Goal: Task Accomplishment & Management: Manage account settings

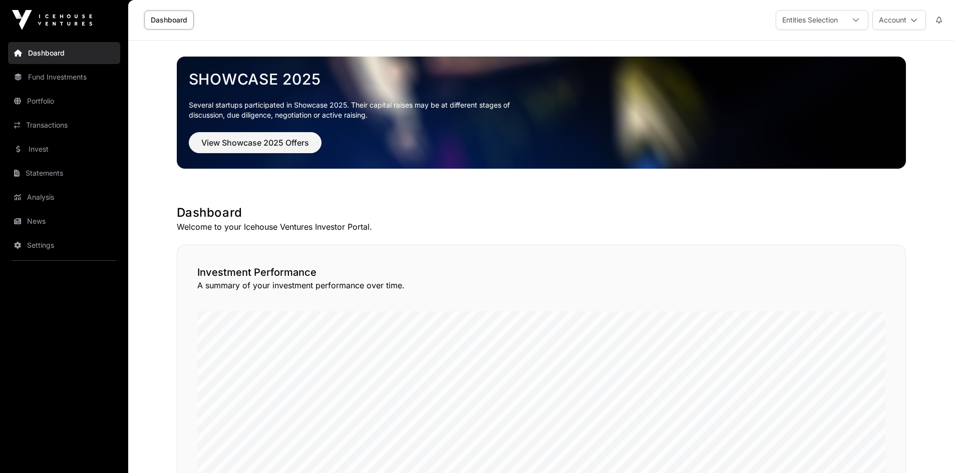
click at [52, 78] on link "Fund Investments" at bounding box center [64, 77] width 112 height 22
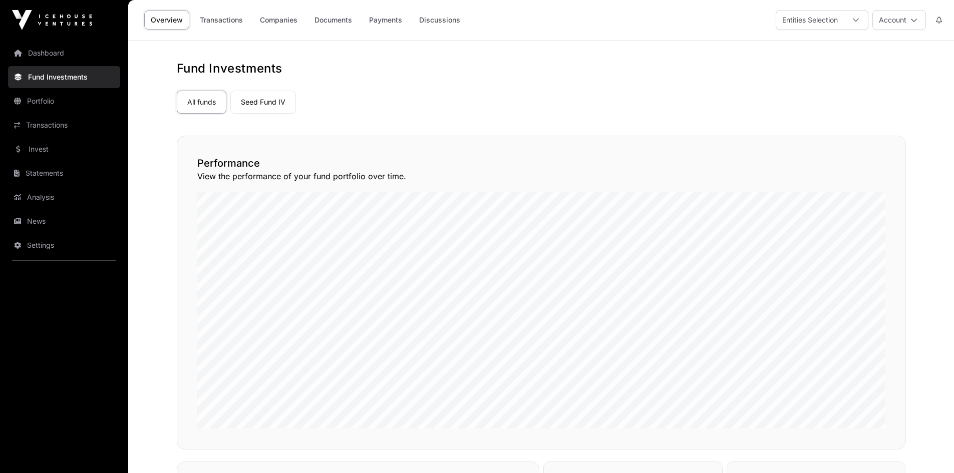
click at [273, 104] on link "Seed Fund IV" at bounding box center [263, 102] width 66 height 23
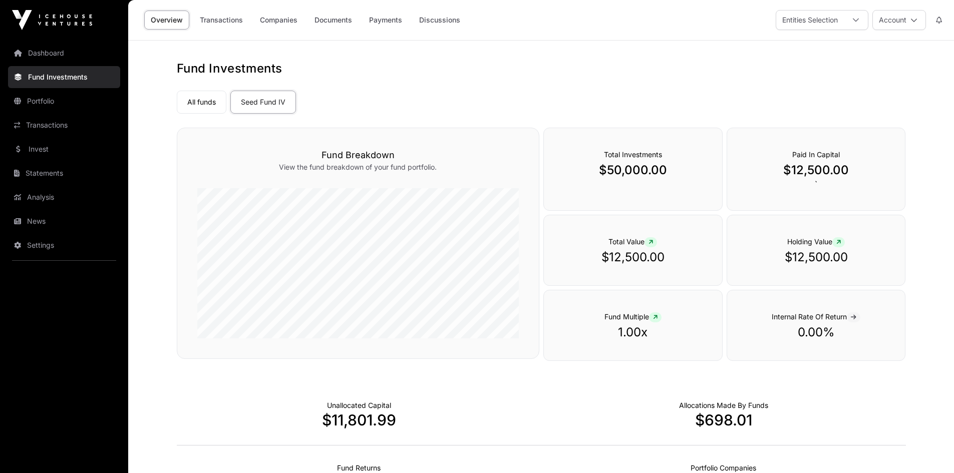
click at [292, 28] on link "Companies" at bounding box center [278, 20] width 51 height 19
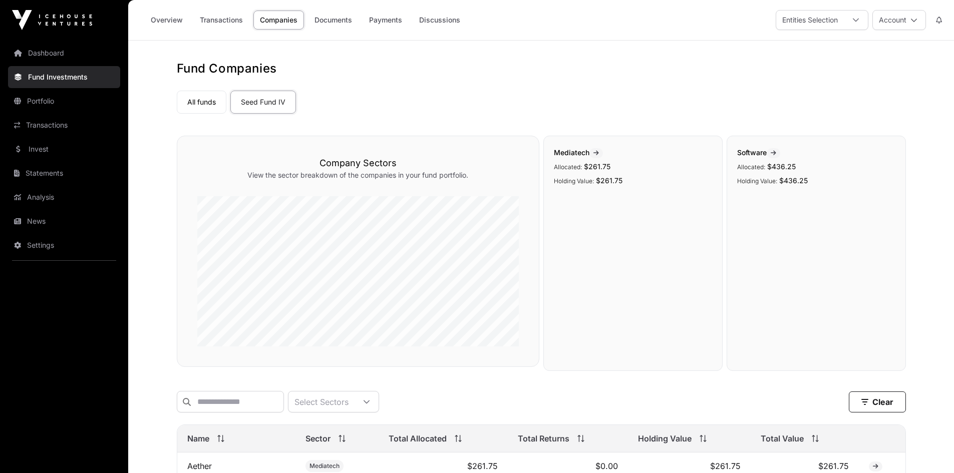
click at [58, 145] on link "Invest" at bounding box center [64, 149] width 112 height 22
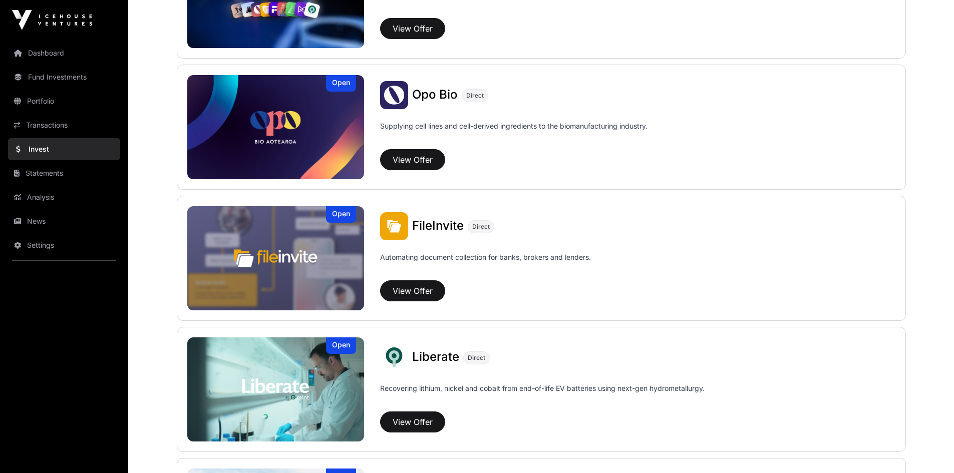
scroll to position [457, 0]
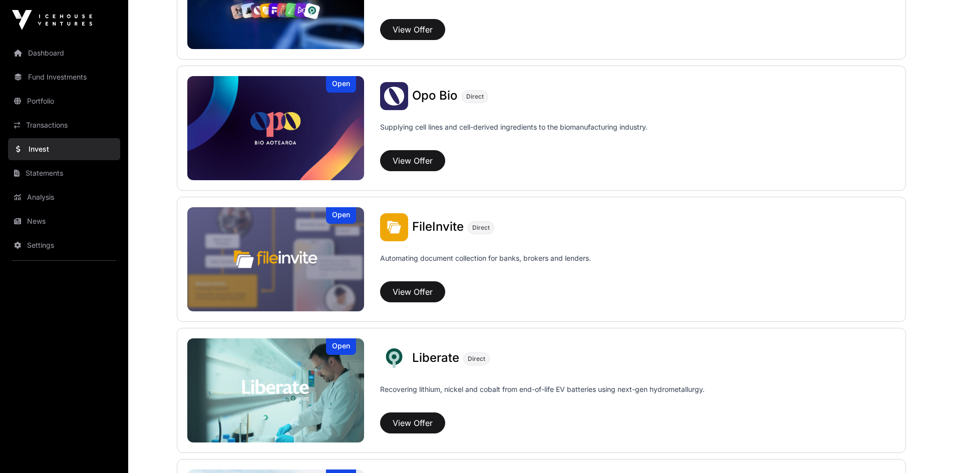
click at [329, 242] on img at bounding box center [275, 259] width 177 height 104
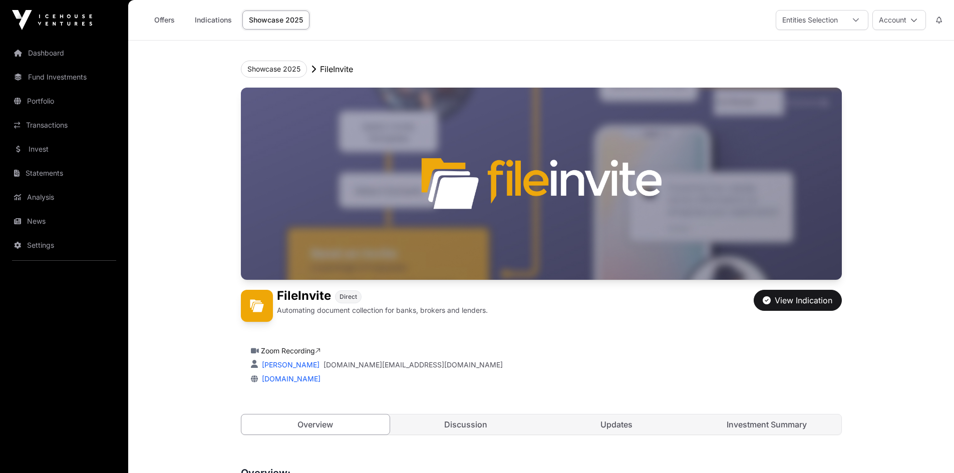
click at [50, 148] on link "Invest" at bounding box center [64, 149] width 112 height 22
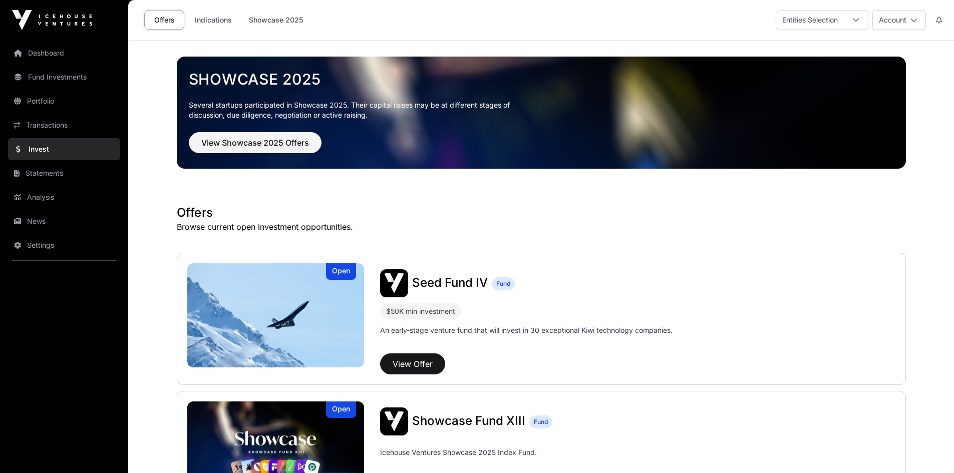
click at [911, 20] on icon at bounding box center [914, 20] width 7 height 7
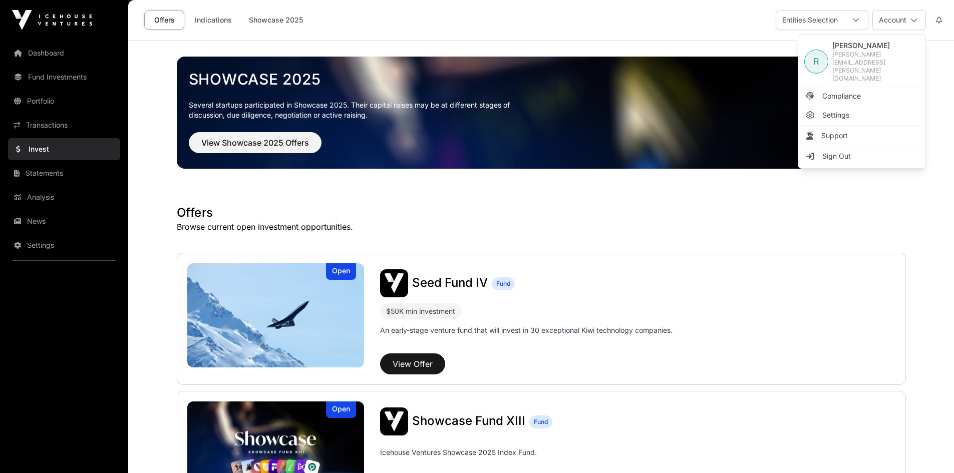
click at [834, 151] on span "Sign Out" at bounding box center [837, 156] width 29 height 10
